Goal: Task Accomplishment & Management: Manage account settings

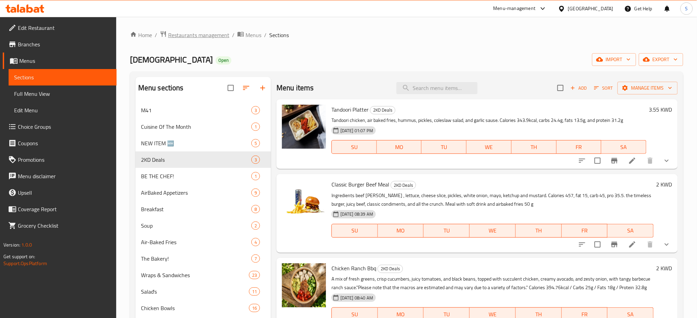
click at [194, 36] on span "Restaurants management" at bounding box center [198, 35] width 61 height 8
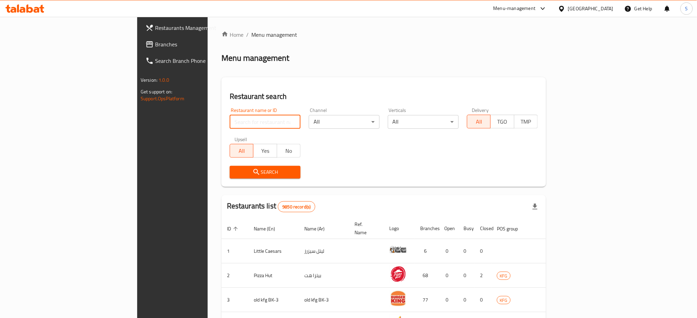
drag, startPoint x: 149, startPoint y: 123, endPoint x: 703, endPoint y: 59, distance: 558.1
click at [230, 121] on input "search" at bounding box center [265, 122] width 71 height 14
paste input "680432"
type input "680432"
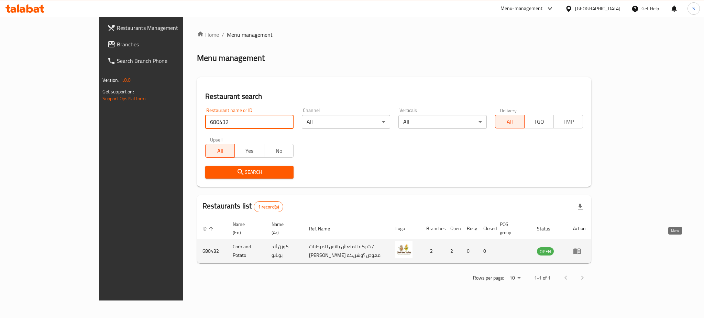
click at [581, 249] on icon "enhanced table" at bounding box center [577, 252] width 8 height 6
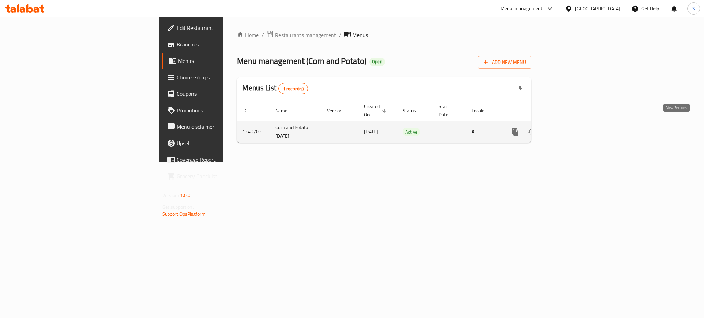
click at [569, 128] on icon "enhanced table" at bounding box center [565, 132] width 8 height 8
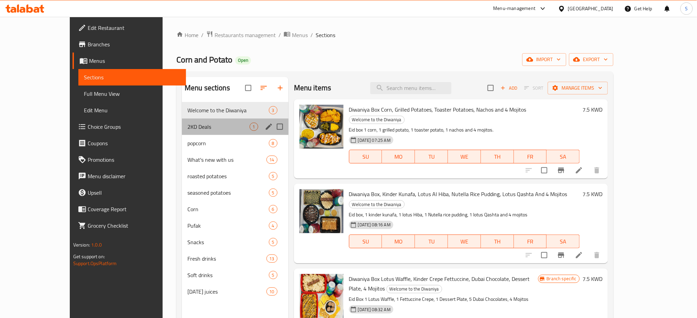
click at [183, 121] on div "2KD Deals 1" at bounding box center [235, 127] width 107 height 16
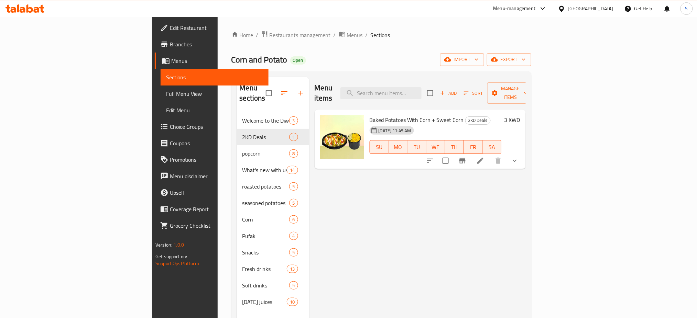
click at [170, 45] on span "Branches" at bounding box center [216, 44] width 93 height 8
click at [170, 46] on span "Branches" at bounding box center [216, 44] width 93 height 8
click at [170, 47] on span "Branches" at bounding box center [216, 44] width 93 height 8
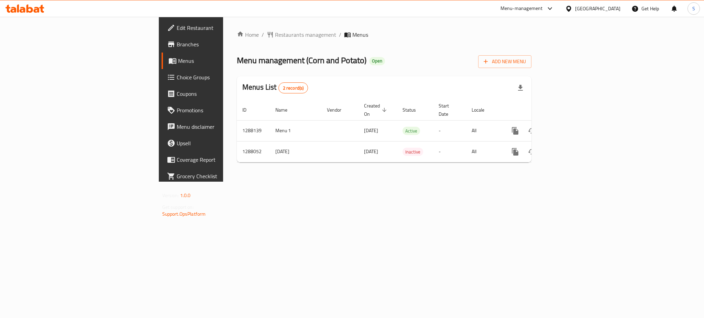
click at [178, 60] on span "Menus" at bounding box center [224, 61] width 93 height 8
click at [178, 61] on span "Menus" at bounding box center [224, 61] width 93 height 8
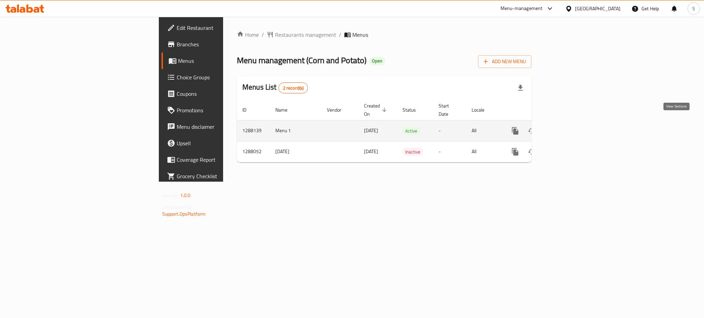
click at [569, 127] on icon "enhanced table" at bounding box center [565, 131] width 8 height 8
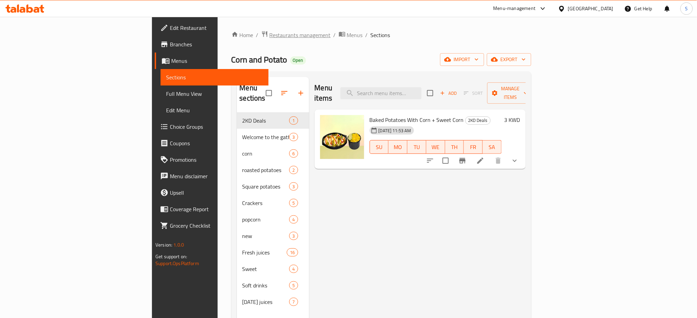
click at [269, 35] on span "Restaurants management" at bounding box center [299, 35] width 61 height 8
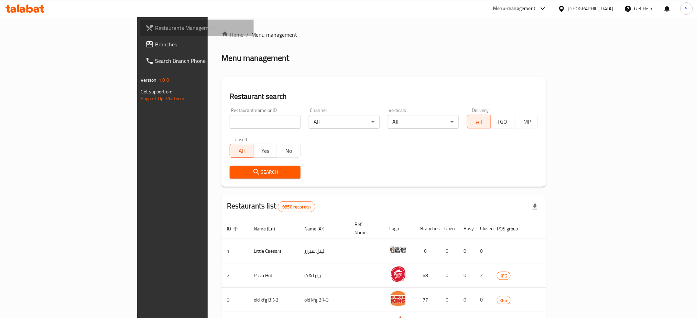
click at [155, 31] on span "Restaurants Management" at bounding box center [201, 28] width 93 height 8
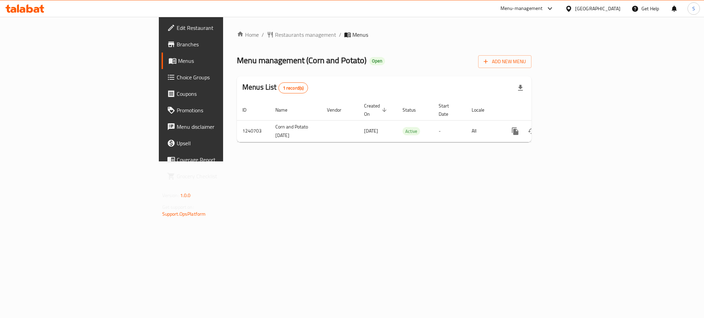
click at [177, 46] on span "Branches" at bounding box center [224, 44] width 94 height 8
